Goal: Task Accomplishment & Management: Manage account settings

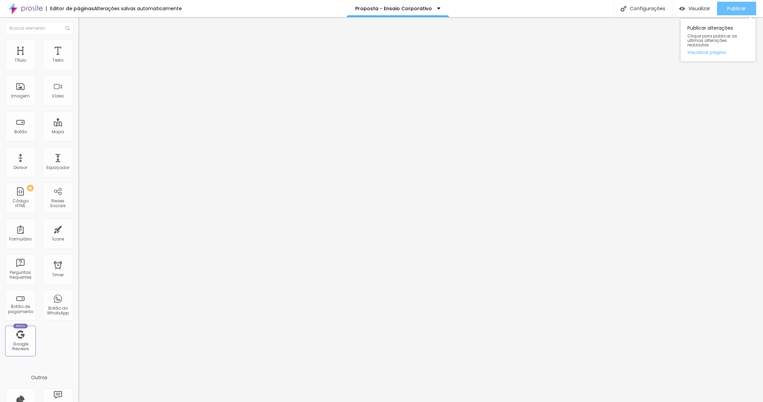
click at [738, 8] on span "Publicar" at bounding box center [737, 8] width 19 height 5
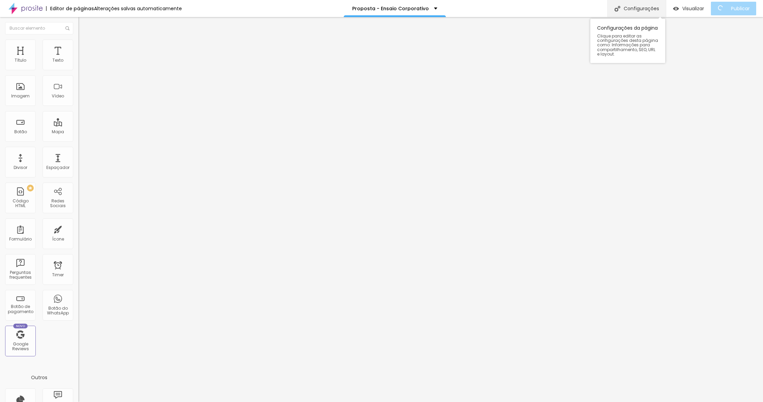
click at [647, 8] on div "Configurações" at bounding box center [637, 8] width 59 height 17
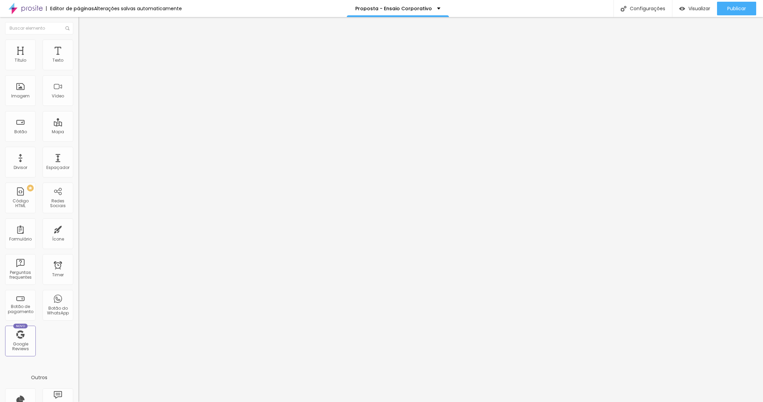
click at [504, 402] on div at bounding box center [381, 409] width 763 height 6
click at [690, 8] on span "Visualizar" at bounding box center [700, 8] width 22 height 5
